Goal: Task Accomplishment & Management: Use online tool/utility

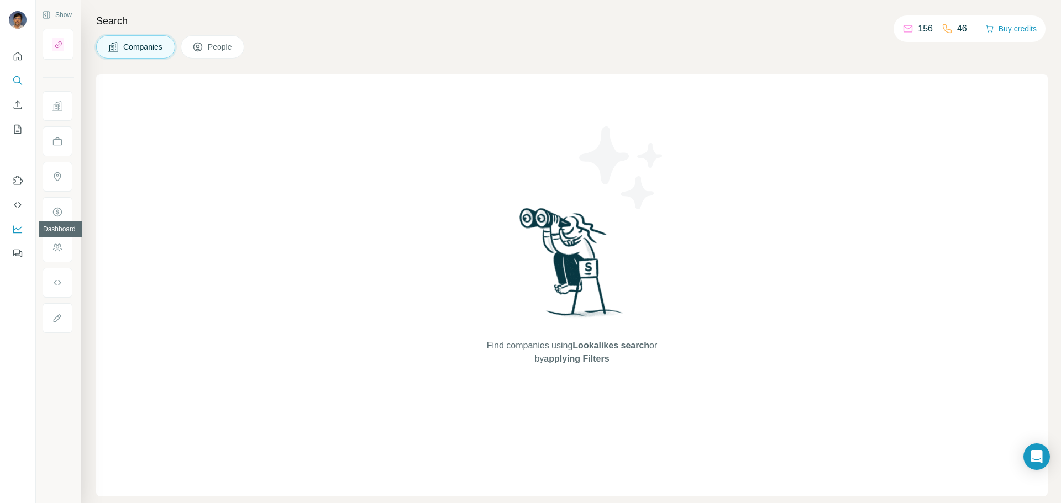
click at [15, 233] on icon "Dashboard" at bounding box center [17, 230] width 9 height 8
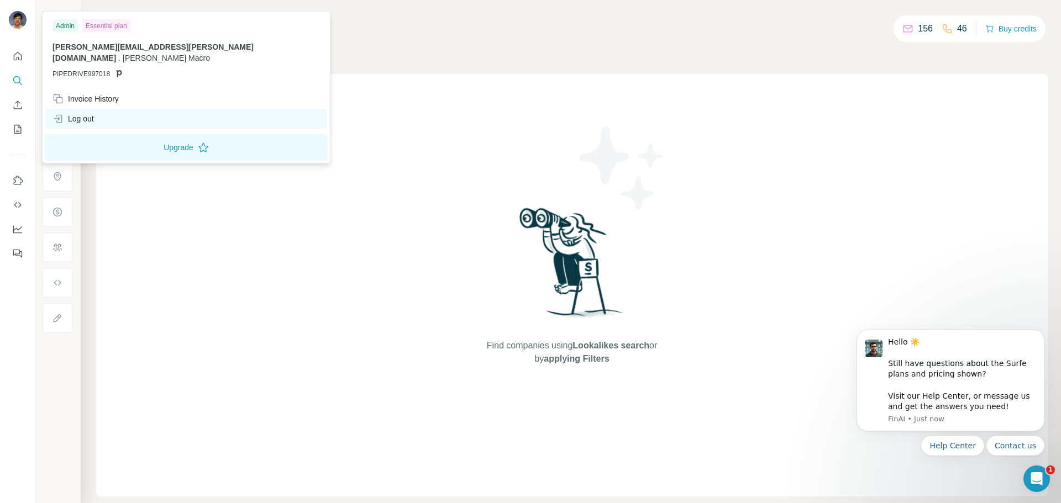
click at [96, 109] on div "Log out" at bounding box center [186, 119] width 281 height 20
click at [90, 113] on div "Log out" at bounding box center [72, 118] width 41 height 11
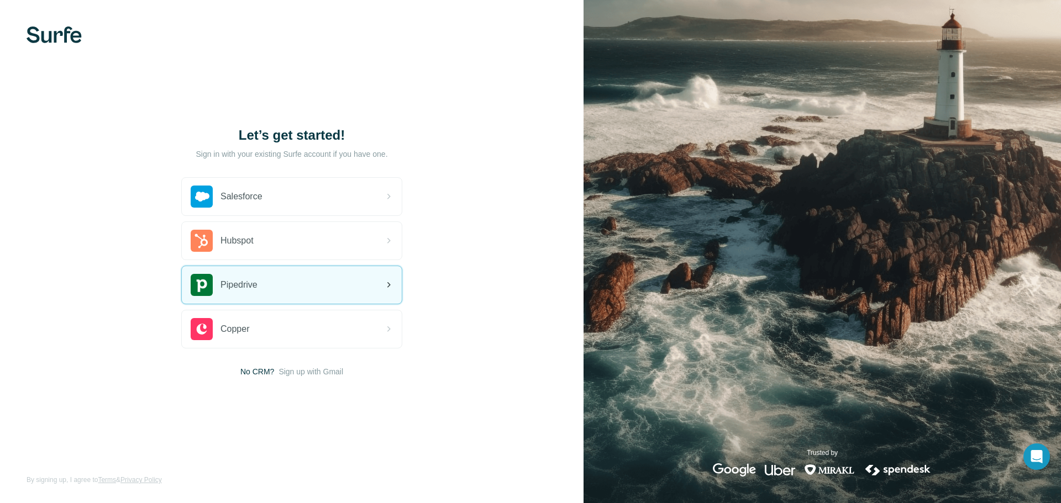
click at [246, 284] on span "Pipedrive" at bounding box center [238, 284] width 37 height 13
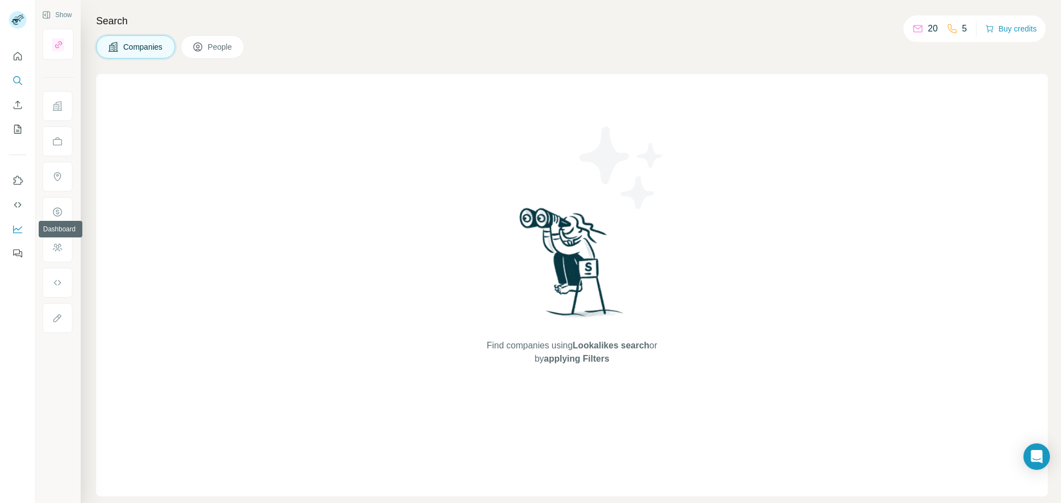
click at [18, 231] on icon "Dashboard" at bounding box center [17, 229] width 11 height 11
click at [786, 76] on div "Find companies using Lookalikes search or by applying Filters" at bounding box center [571, 285] width 951 height 423
click at [851, 160] on div "Find companies using Lookalikes search or by applying Filters" at bounding box center [571, 285] width 951 height 423
